Goal: Register for event/course

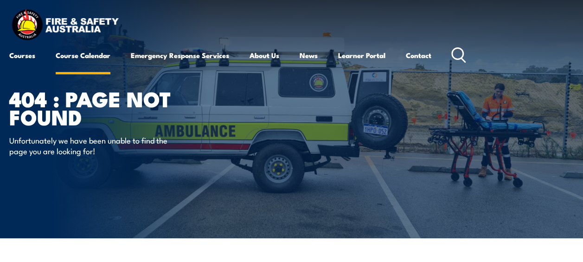
click at [71, 54] on link "Course Calendar" at bounding box center [83, 55] width 55 height 22
click at [86, 56] on link "Course Calendar" at bounding box center [83, 55] width 55 height 22
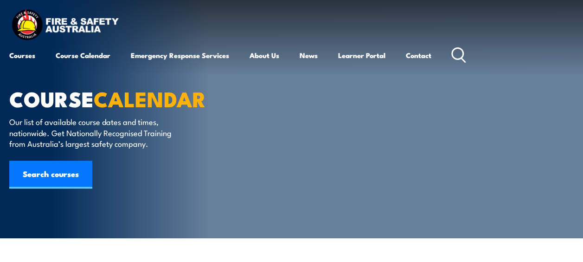
click at [218, 32] on div "Courses Course Calendar Emergency Response Services Services Overview Emergency…" at bounding box center [291, 36] width 565 height 59
